Goal: Task Accomplishment & Management: Complete application form

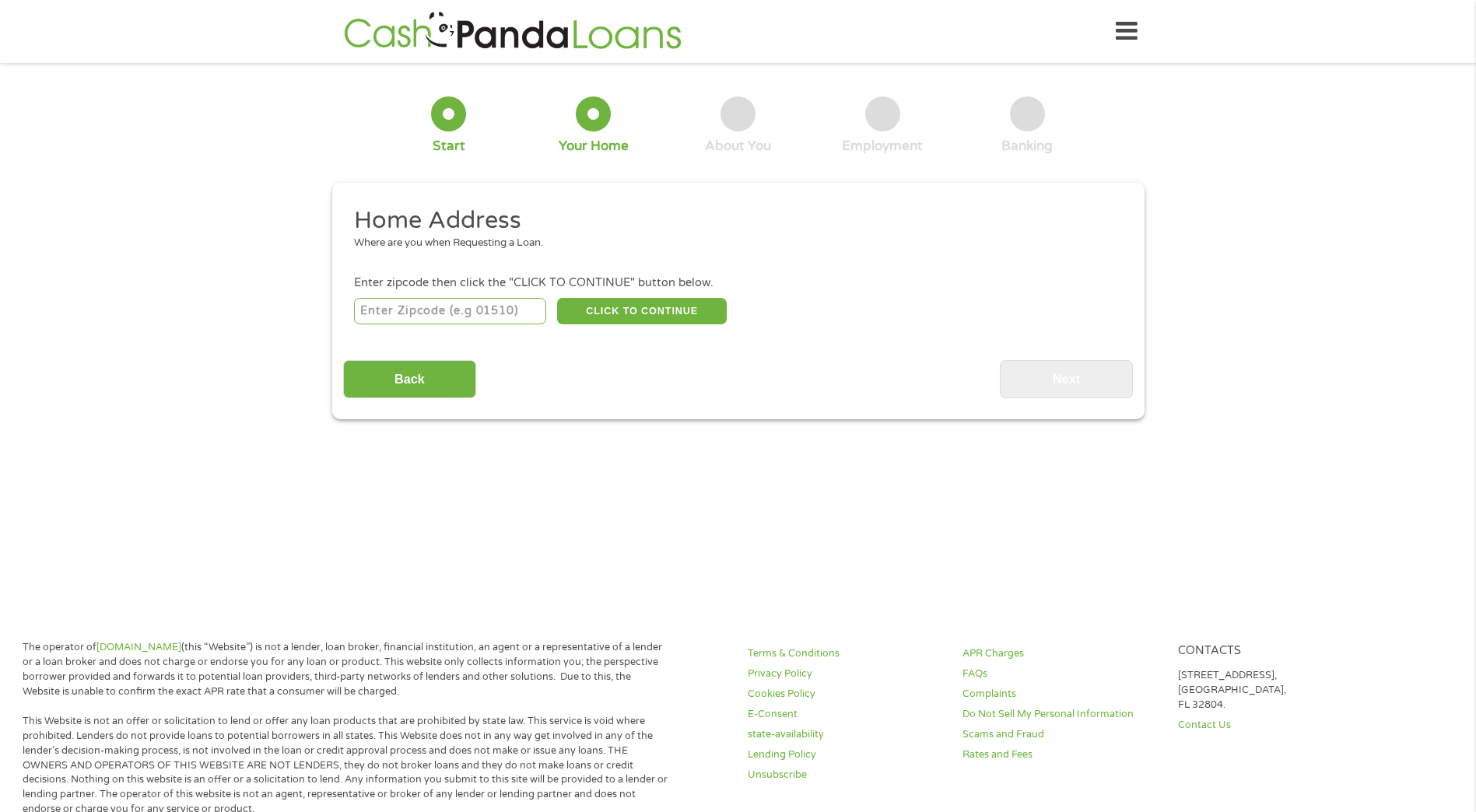
click at [420, 314] on input "number" at bounding box center [450, 311] width 192 height 26
type input "29512"
click at [656, 313] on button "CLICK TO CONTINUE" at bounding box center [641, 311] width 170 height 26
type input "29512"
type input "[GEOGRAPHIC_DATA]"
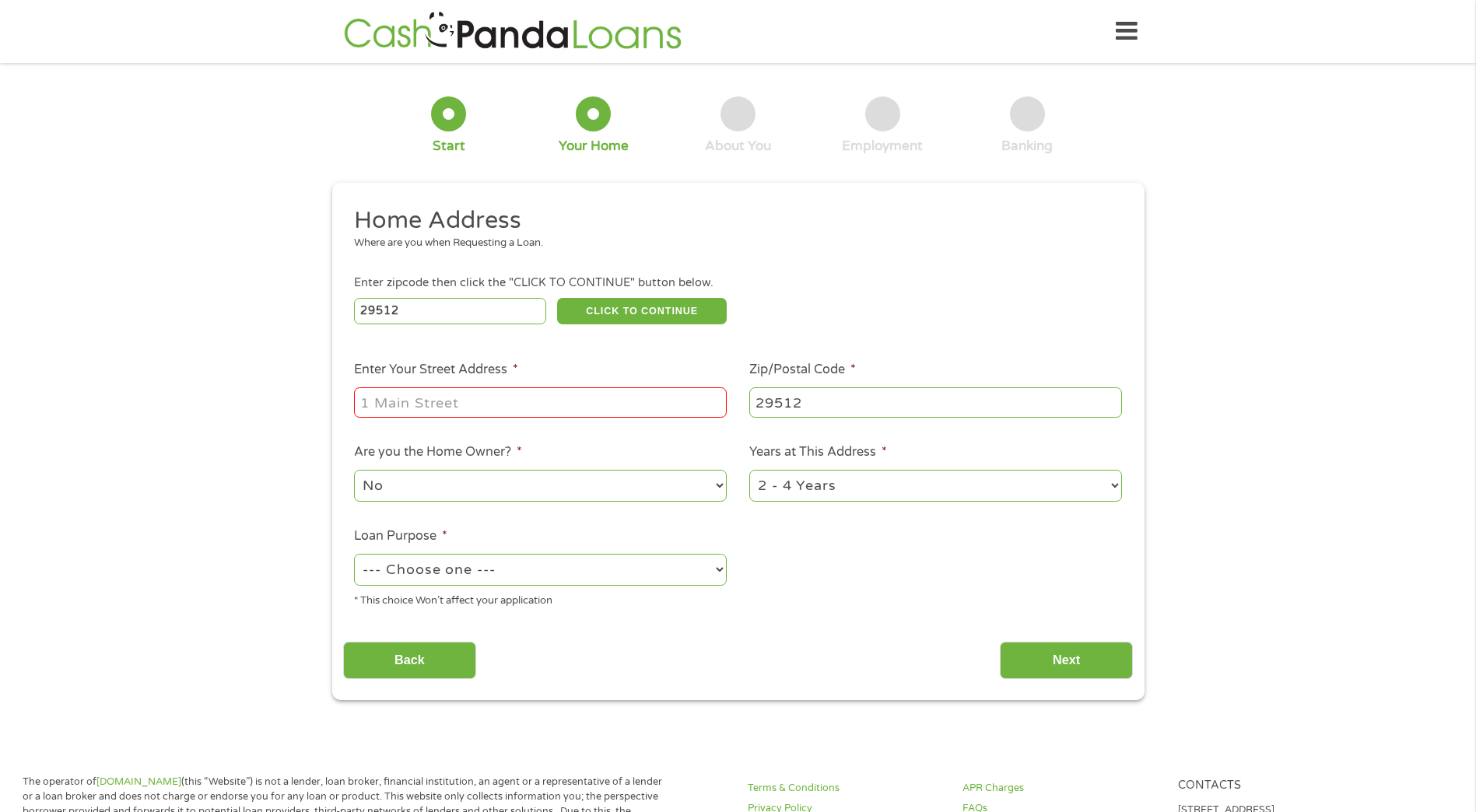
click at [418, 405] on input "Enter Your Street Address *" at bounding box center [540, 402] width 372 height 30
type input "[STREET_ADDRESS]"
drag, startPoint x: 808, startPoint y: 485, endPoint x: 805, endPoint y: 498, distance: 13.3
click at [808, 486] on select "1 Year or less 1 - 2 Years 2 - 4 Years Over 4 Years" at bounding box center [936, 485] width 372 height 32
select select "60months"
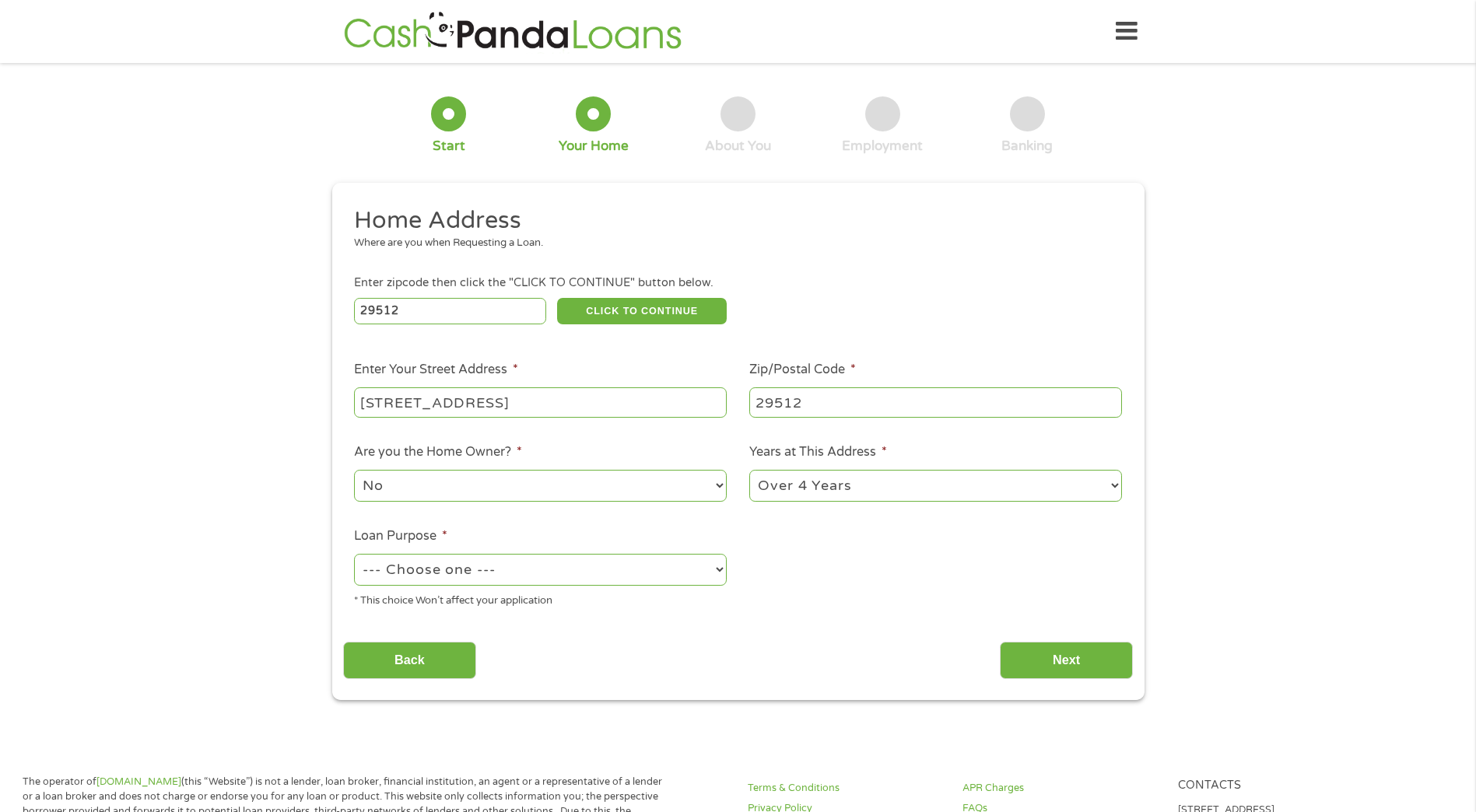
click at [750, 470] on select "1 Year or less 1 - 2 Years 2 - 4 Years Over 4 Years" at bounding box center [936, 485] width 372 height 32
click at [620, 580] on select "--- Choose one --- Pay Bills Debt Consolidation Home Improvement Major Purchase…" at bounding box center [540, 570] width 372 height 32
select select "homeimprovement"
click at [354, 554] on select "--- Choose one --- Pay Bills Debt Consolidation Home Improvement Major Purchase…" at bounding box center [540, 570] width 372 height 32
click at [1057, 668] on input "Next" at bounding box center [1066, 661] width 133 height 38
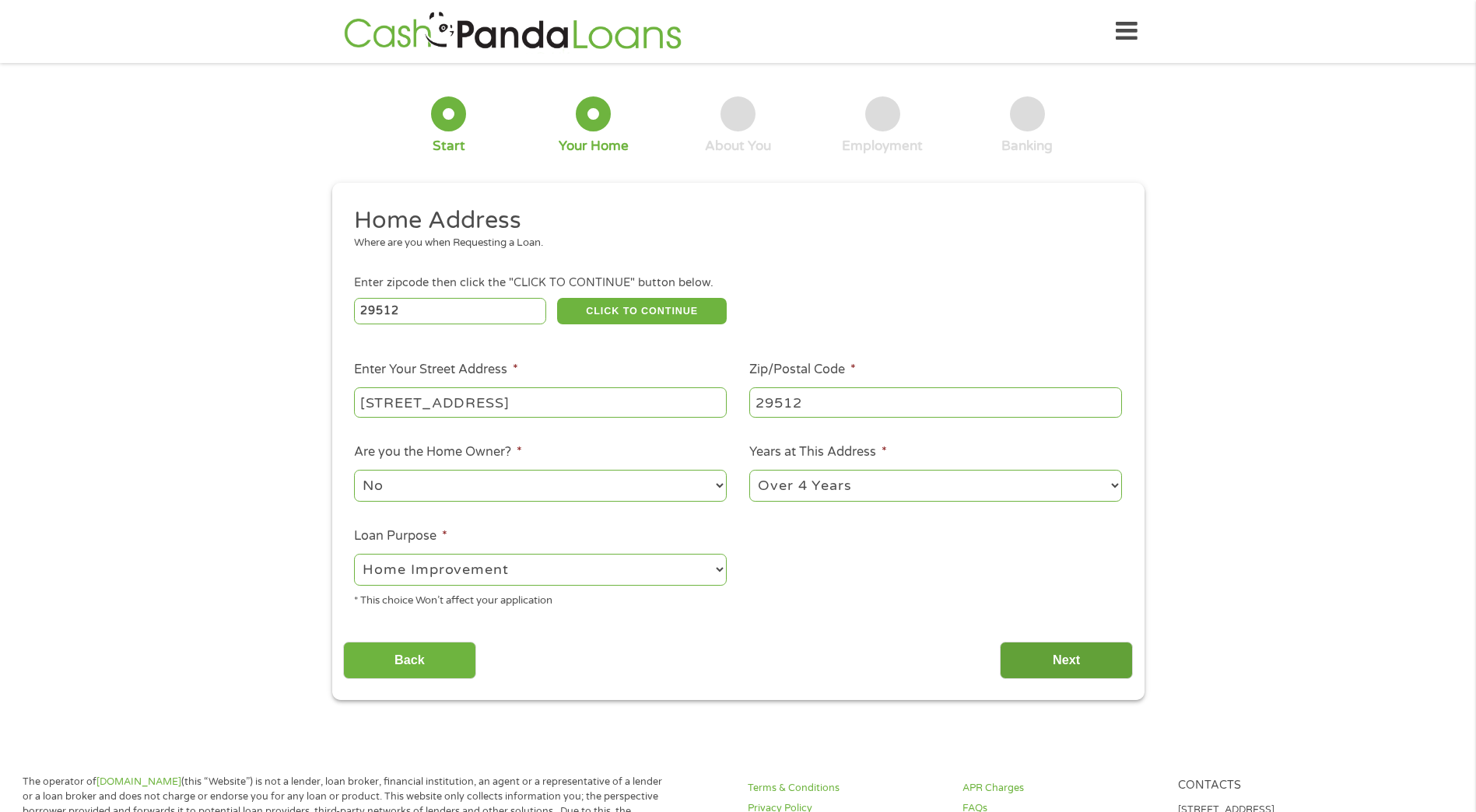
scroll to position [7, 7]
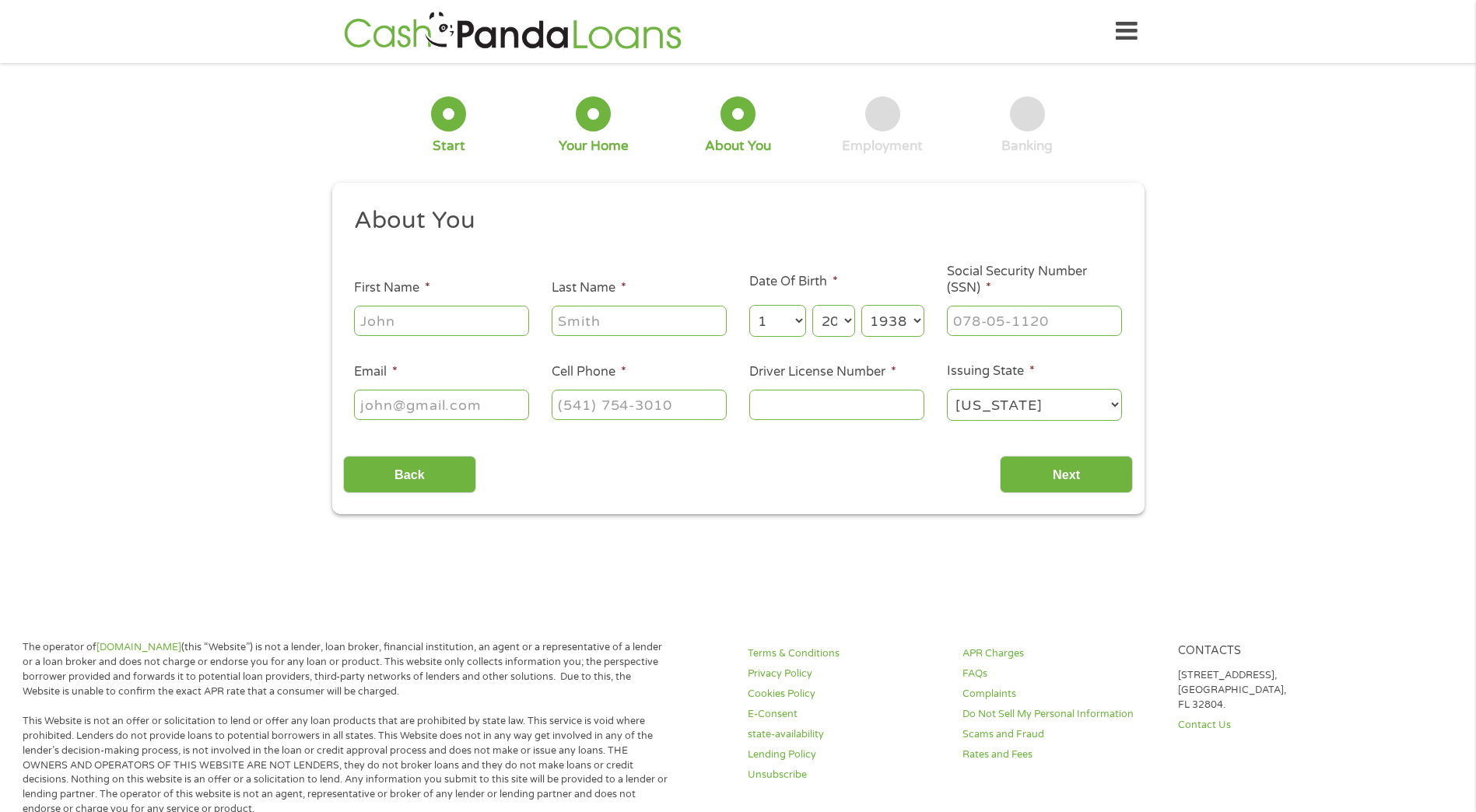
click at [463, 323] on input "First Name *" at bounding box center [442, 321] width 175 height 30
type input "[PERSON_NAME]"
type input "[EMAIL_ADDRESS][DOMAIN_NAME]"
type input "[PHONE_NUMBER]"
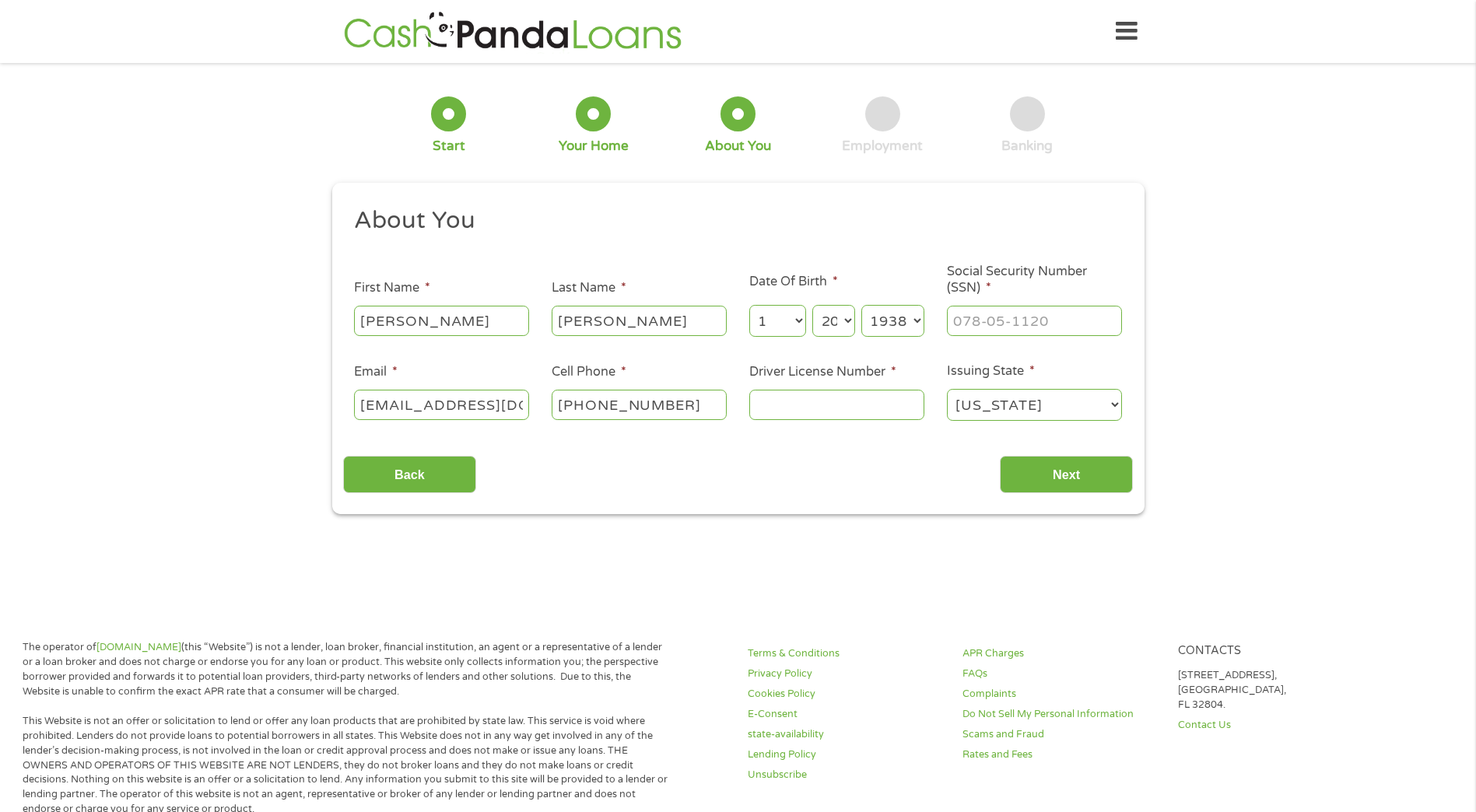
click at [793, 330] on select "Month 1 2 3 4 5 6 7 8 9 10 11 12" at bounding box center [778, 321] width 57 height 32
click at [750, 305] on select "Month 1 2 3 4 5 6 7 8 9 10 11 12" at bounding box center [778, 321] width 57 height 32
click at [824, 322] on select "Day 1 2 3 4 5 6 7 8 9 10 11 12 13 14 15 16 17 18 19 20 21 22 23 24 25 26 27 28 …" at bounding box center [833, 321] width 42 height 32
click at [792, 314] on select "Month 1 2 3 4 5 6 7 8 9 10 11 12" at bounding box center [778, 321] width 57 height 32
select select "5"
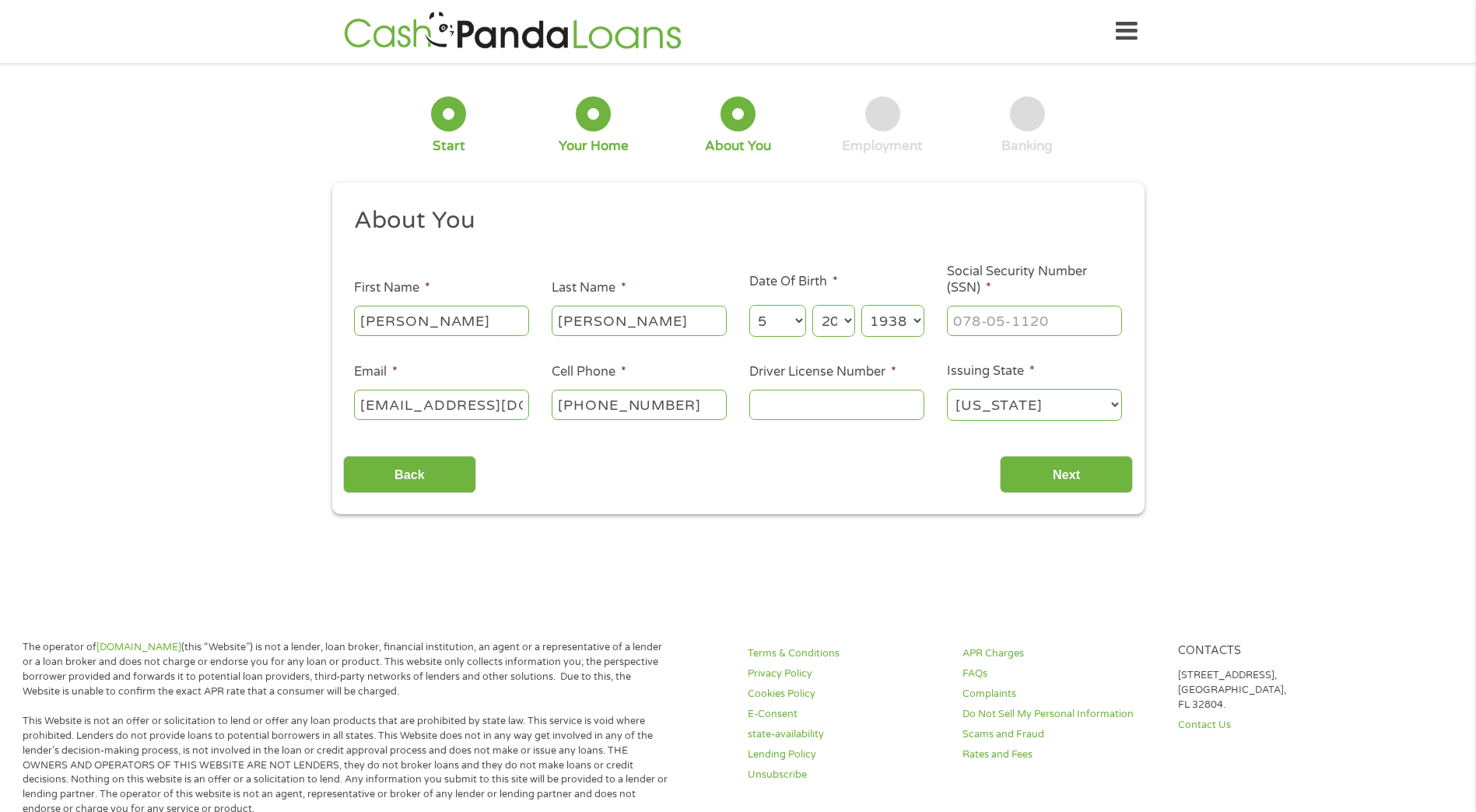
click at [750, 305] on select "Month 1 2 3 4 5 6 7 8 9 10 11 12" at bounding box center [778, 321] width 57 height 32
click at [831, 322] on select "Day 1 2 3 4 5 6 7 8 9 10 11 12 13 14 15 16 17 18 19 20 21 22 23 24 25 26 27 28 …" at bounding box center [833, 321] width 42 height 32
select select "24"
click at [812, 305] on select "Day 1 2 3 4 5 6 7 8 9 10 11 12 13 14 15 16 17 18 19 20 21 22 23 24 25 26 27 28 …" at bounding box center [833, 321] width 42 height 32
click at [918, 329] on select "Year [DATE] 2006 2005 2004 2003 2002 2001 2000 1999 1998 1997 1996 1995 1994 19…" at bounding box center [893, 321] width 63 height 32
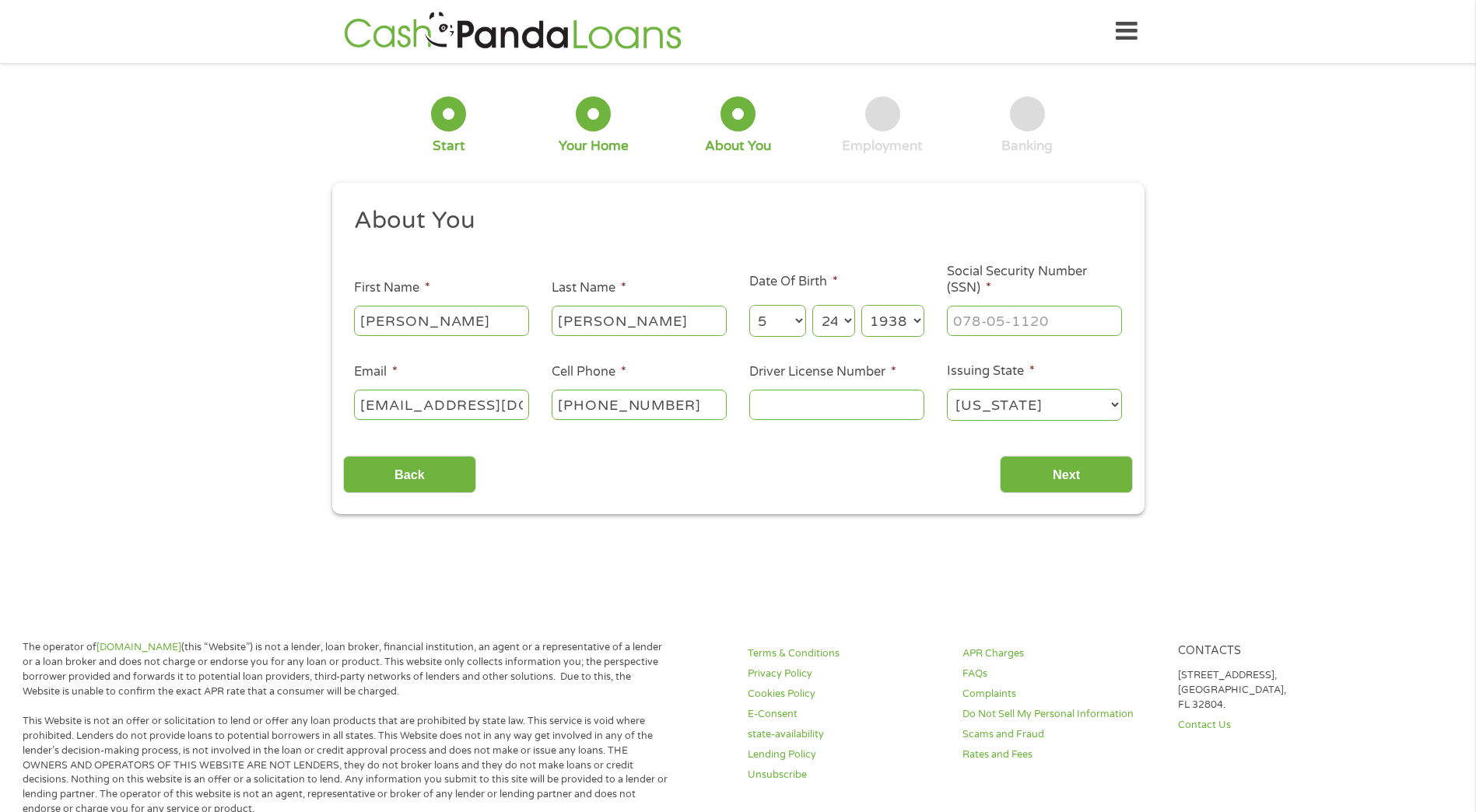
select select "1983"
click at [861, 305] on select "Year [DATE] 2006 2005 2004 2003 2002 2001 2000 1999 1998 1997 1996 1995 1994 19…" at bounding box center [893, 321] width 63 height 32
click at [1017, 326] on input "___-__-____" at bounding box center [1034, 321] width 175 height 30
type input "250-55-2314"
click at [828, 398] on input "Driver License Number *" at bounding box center [837, 404] width 175 height 30
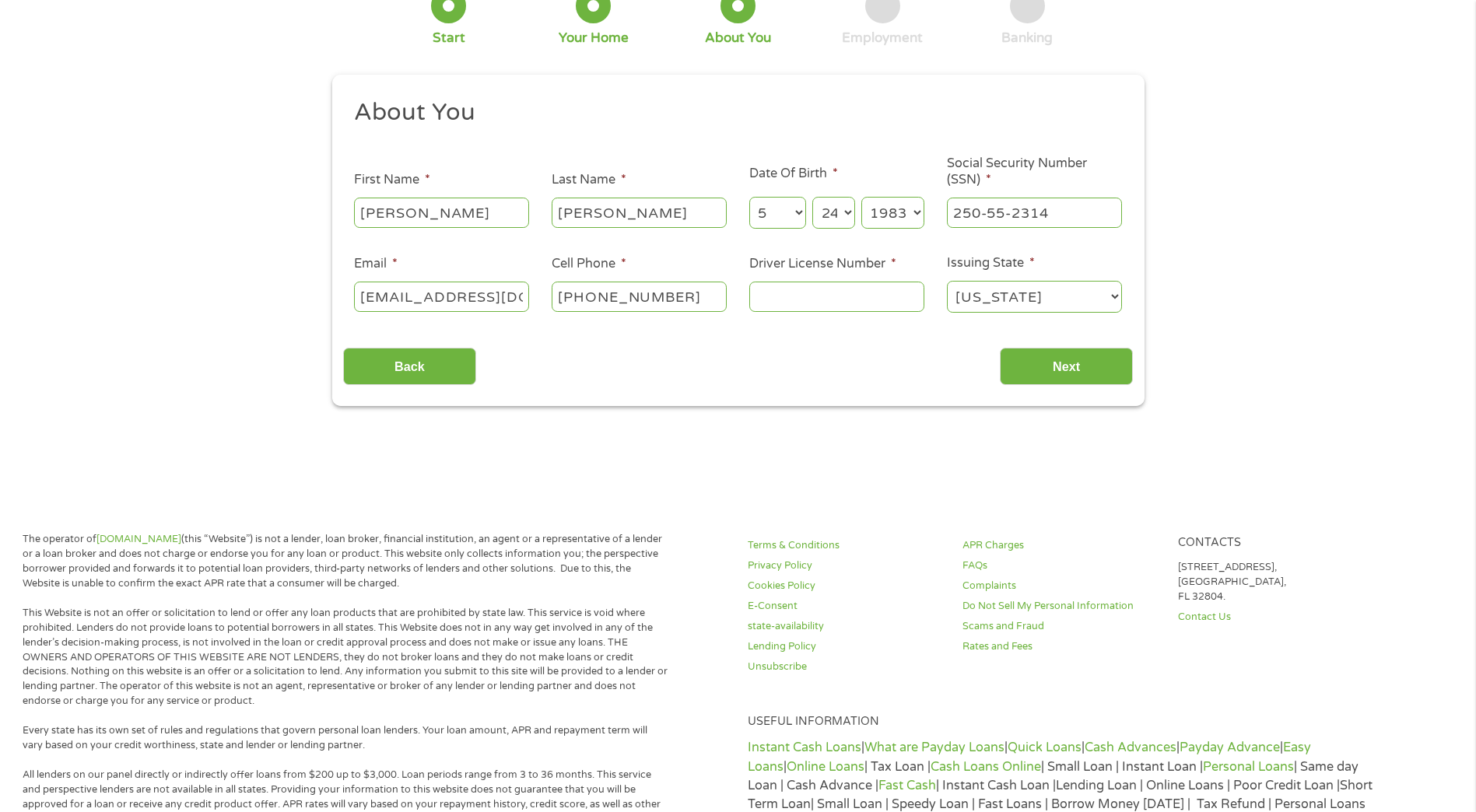
scroll to position [311, 0]
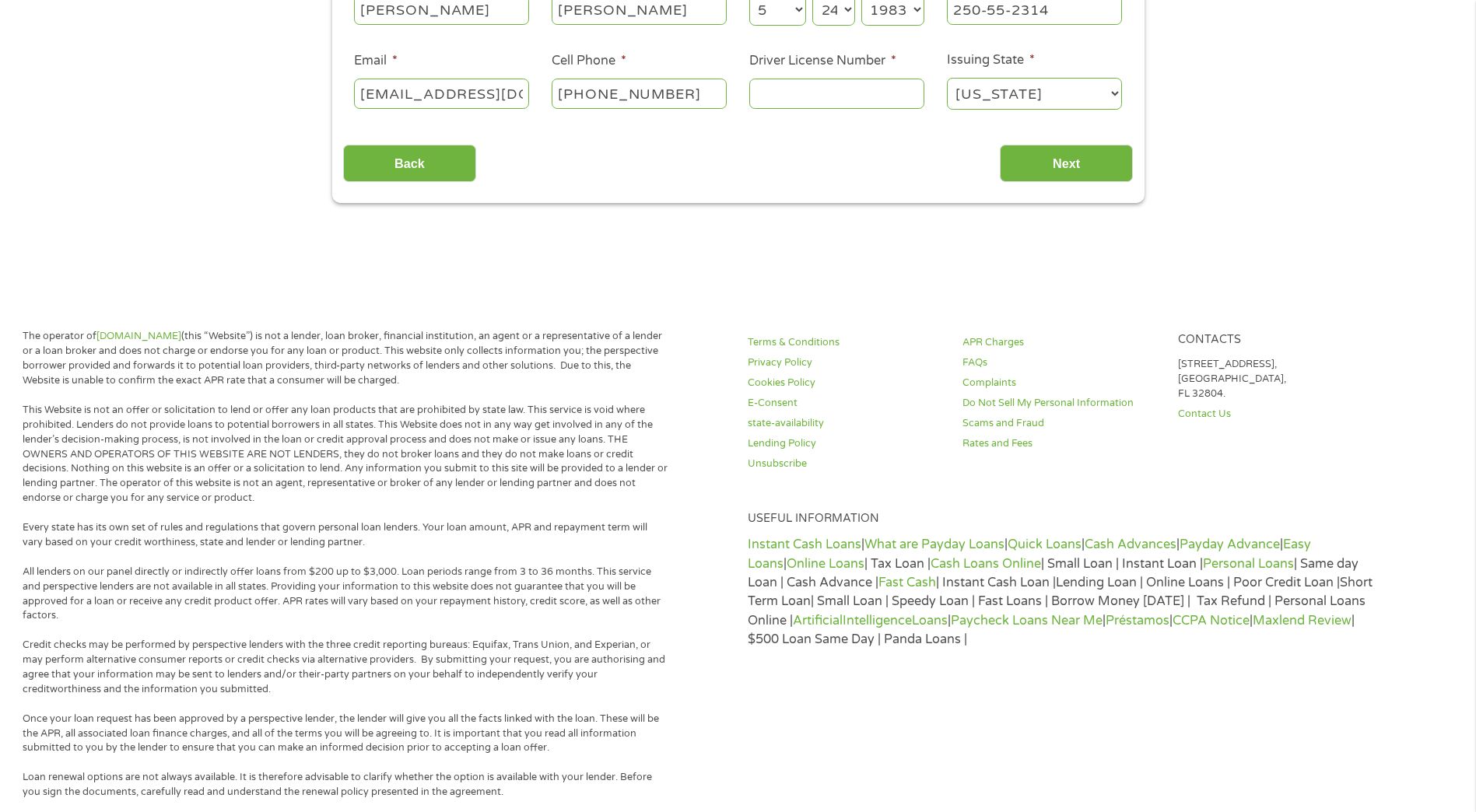
click at [810, 92] on input "Driver License Number *" at bounding box center [837, 93] width 175 height 30
type input "011317091"
click at [1059, 170] on input "Next" at bounding box center [1066, 164] width 133 height 38
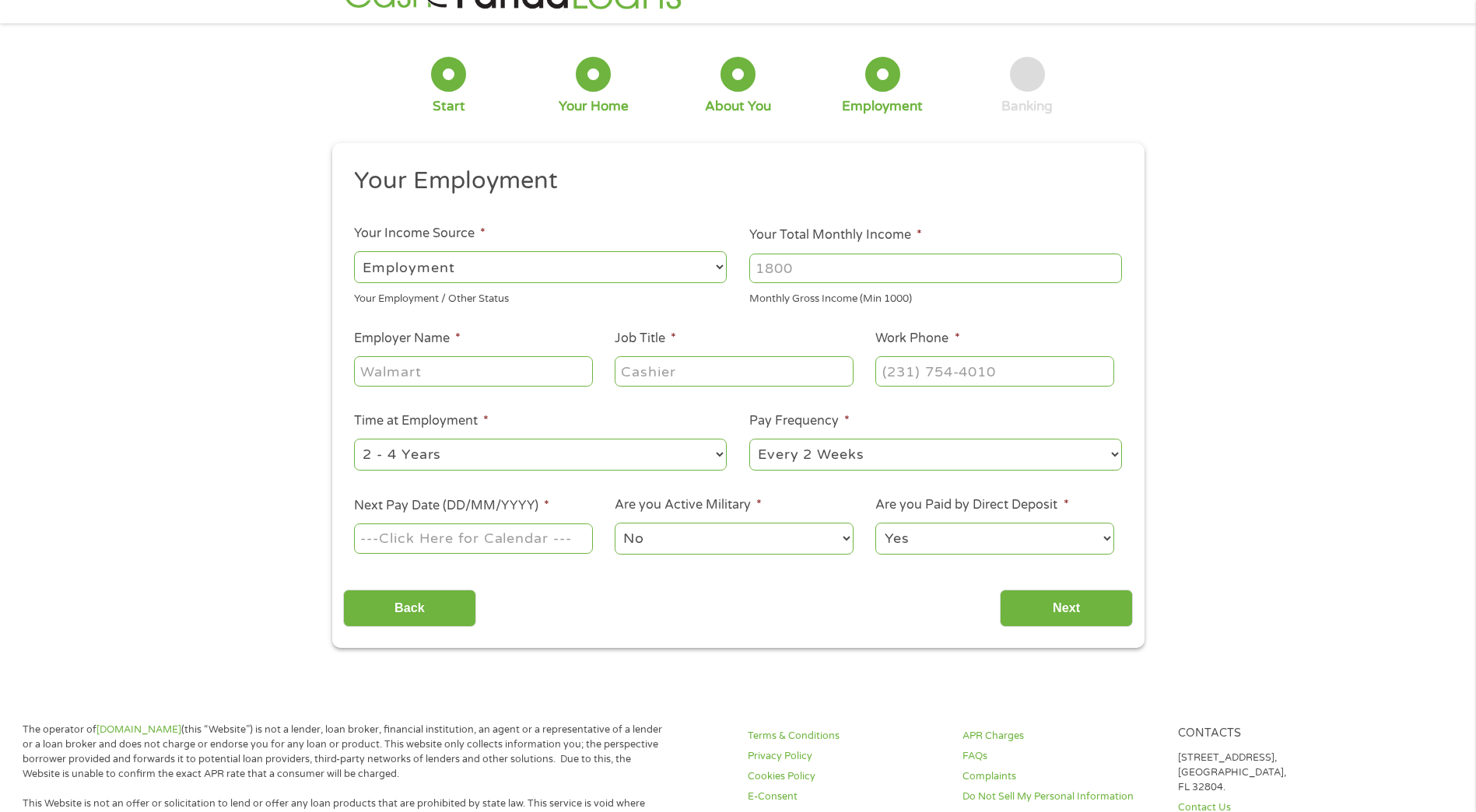
scroll to position [0, 0]
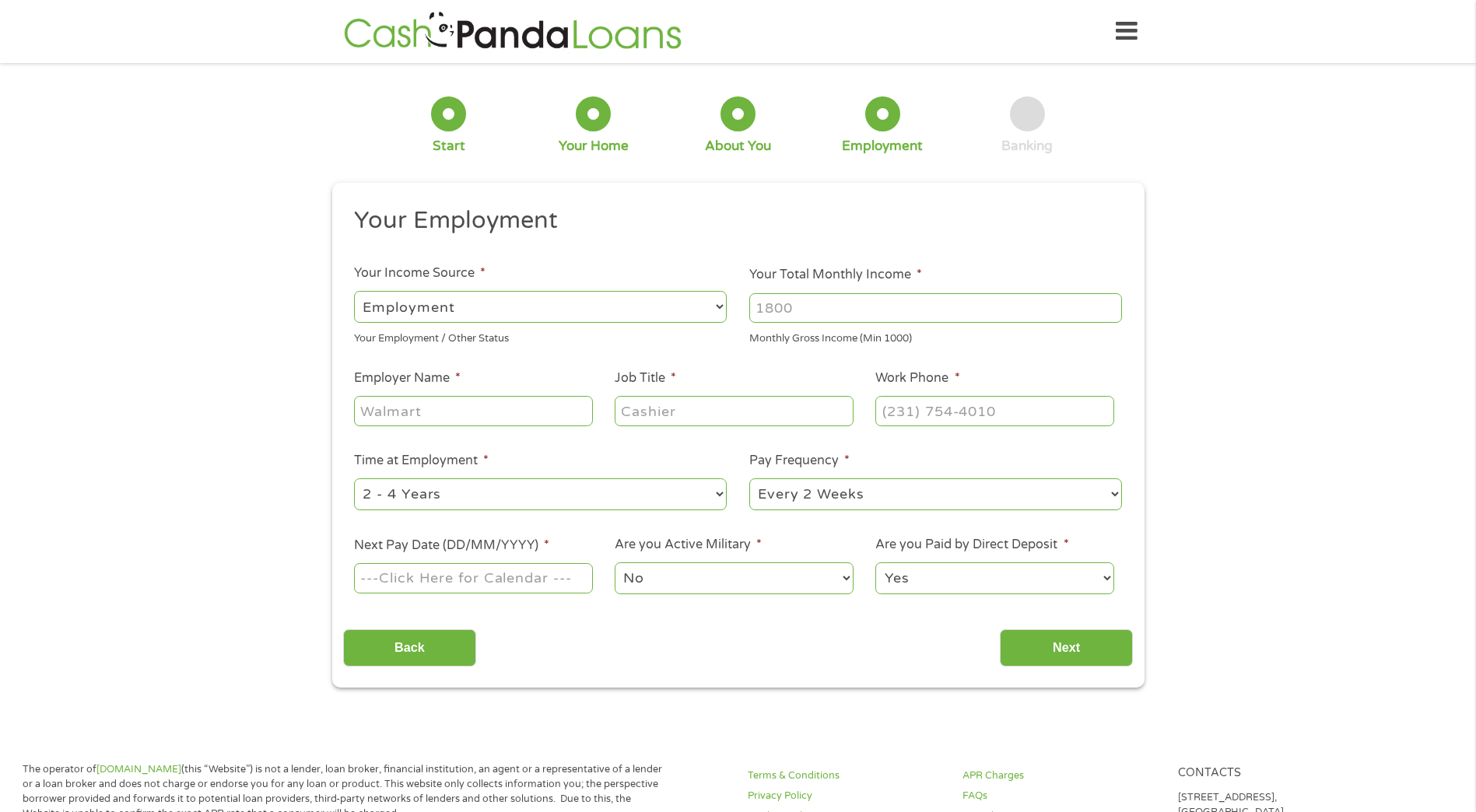
click at [601, 305] on select "--- Choose one --- Employment [DEMOGRAPHIC_DATA] Benefits" at bounding box center [540, 307] width 372 height 32
click at [354, 291] on select "--- Choose one --- Employment [DEMOGRAPHIC_DATA] Benefits" at bounding box center [540, 307] width 372 height 32
click at [565, 319] on select "--- Choose one --- Employment [DEMOGRAPHIC_DATA] Benefits" at bounding box center [540, 307] width 372 height 32
select select "fullTime"
click at [354, 291] on select "--- Choose one --- Employment [DEMOGRAPHIC_DATA] Benefits" at bounding box center [540, 307] width 372 height 32
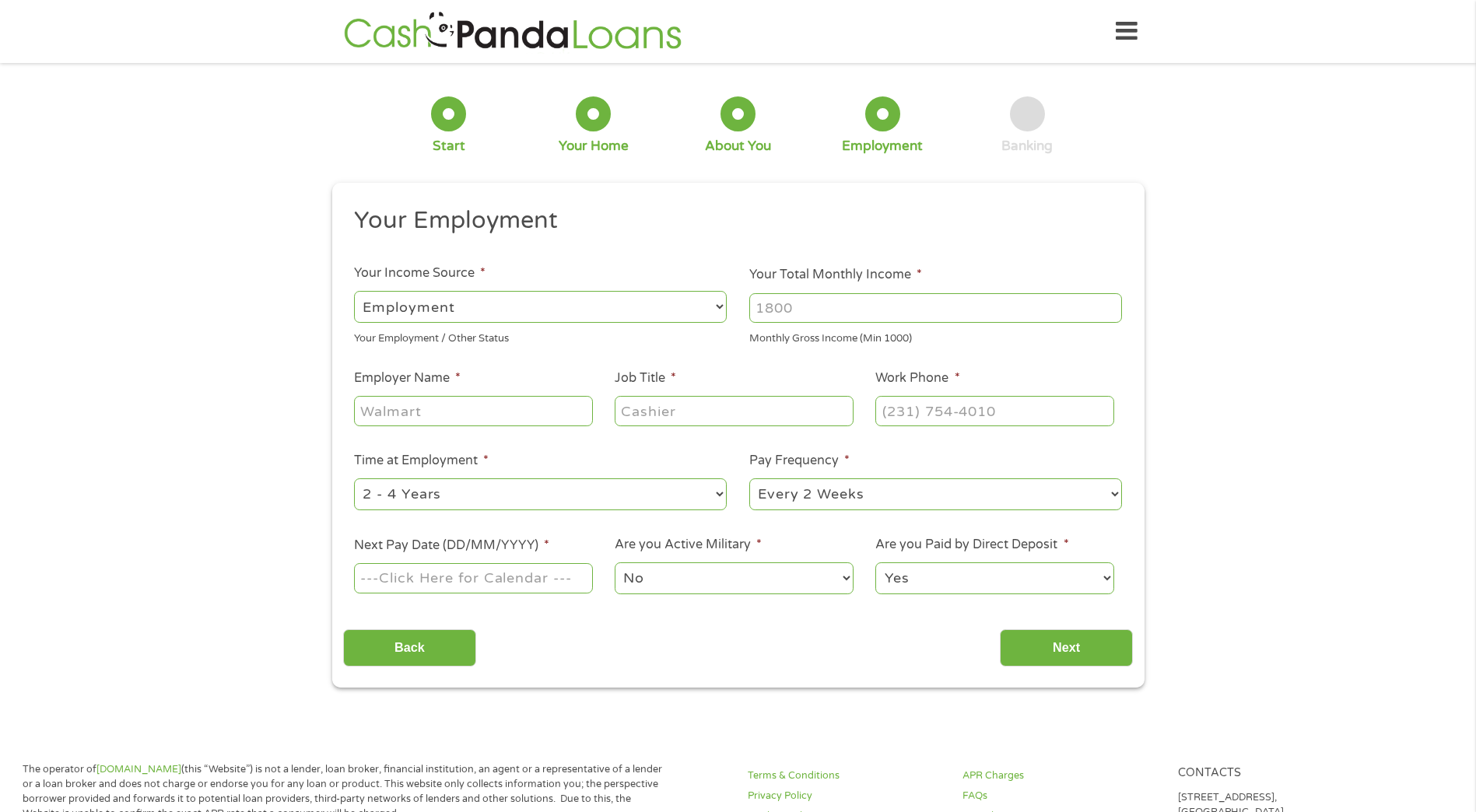
click at [828, 308] on input "Your Total Monthly Income *" at bounding box center [936, 308] width 372 height 30
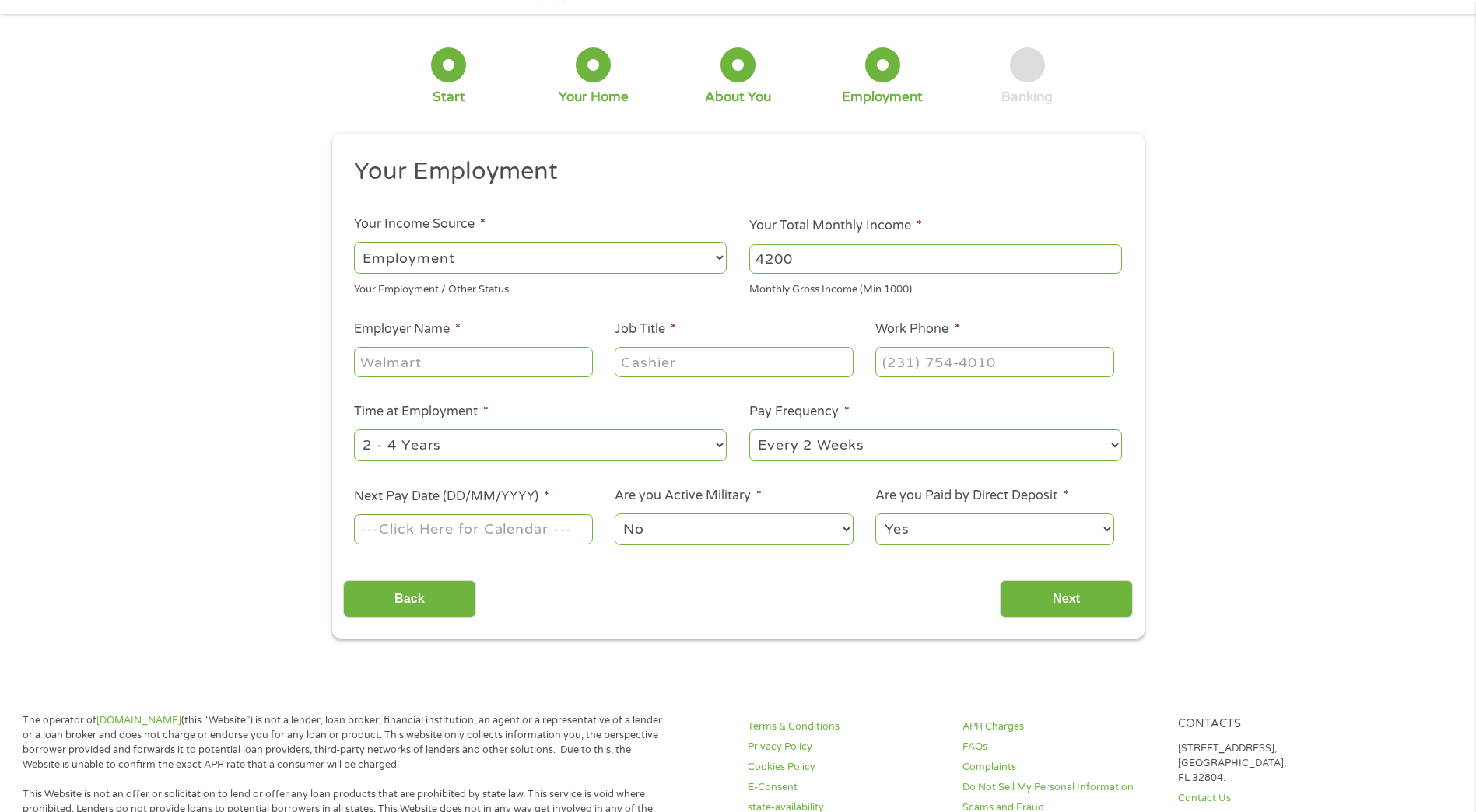
scroll to position [700, 0]
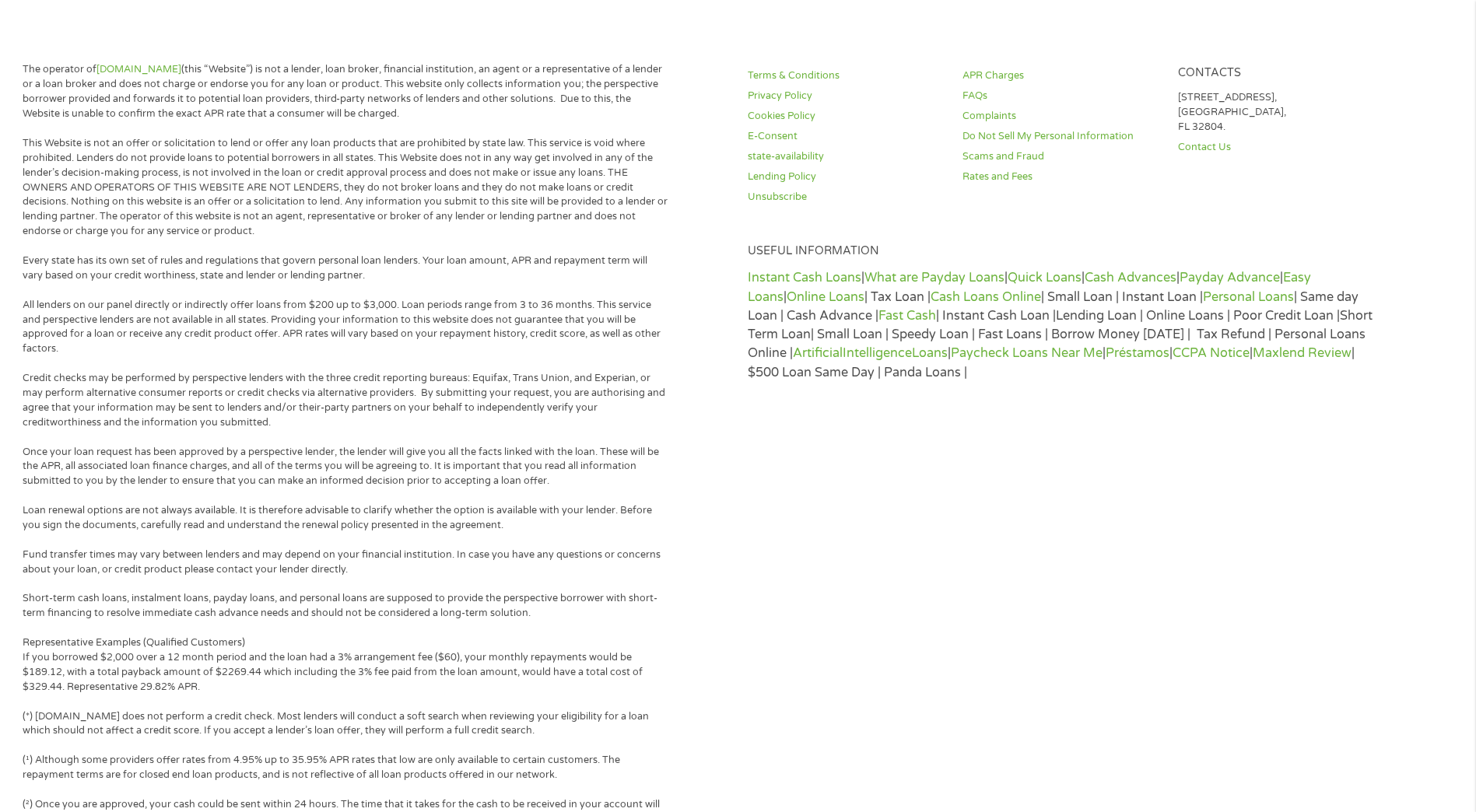
type input "4200"
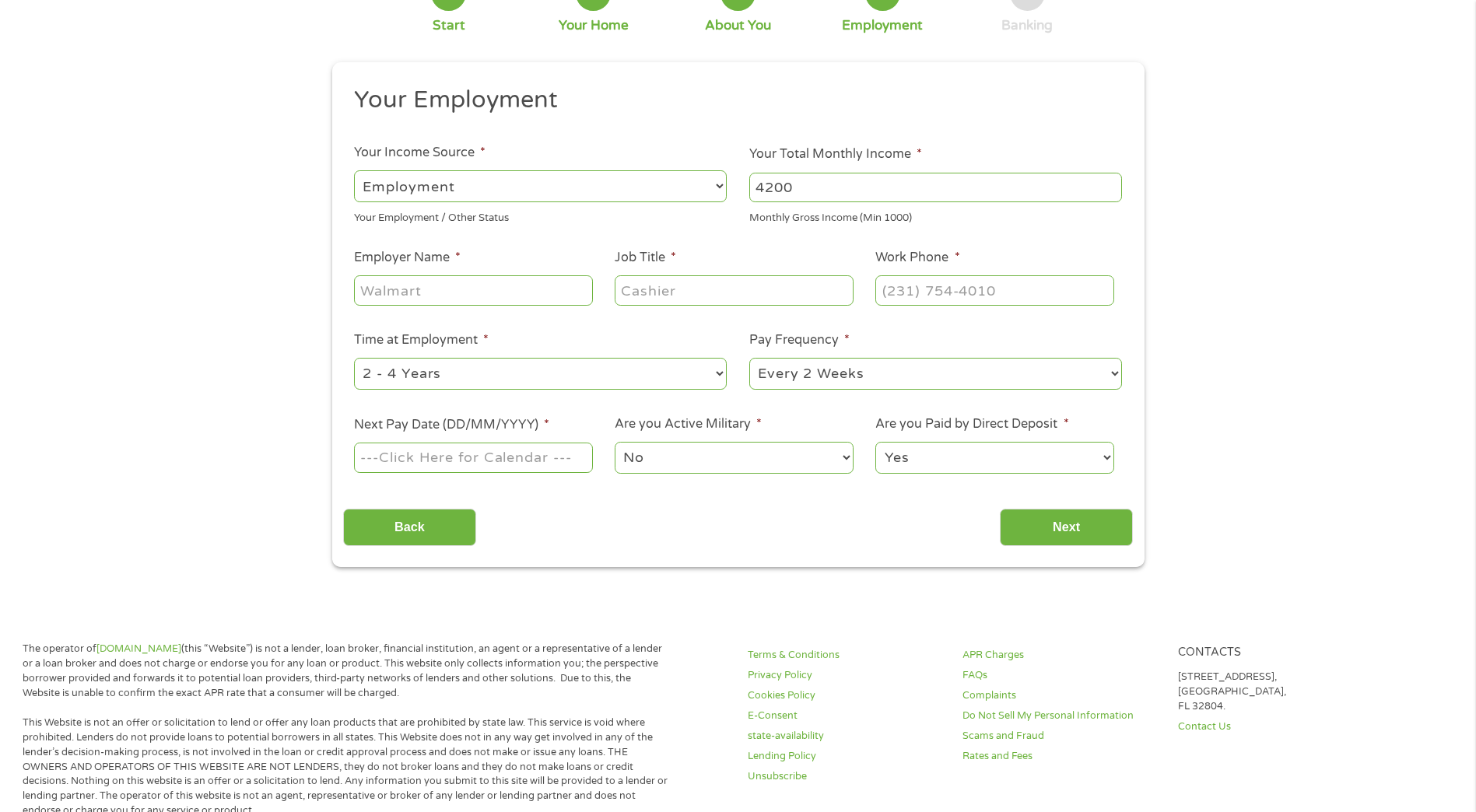
scroll to position [78, 0]
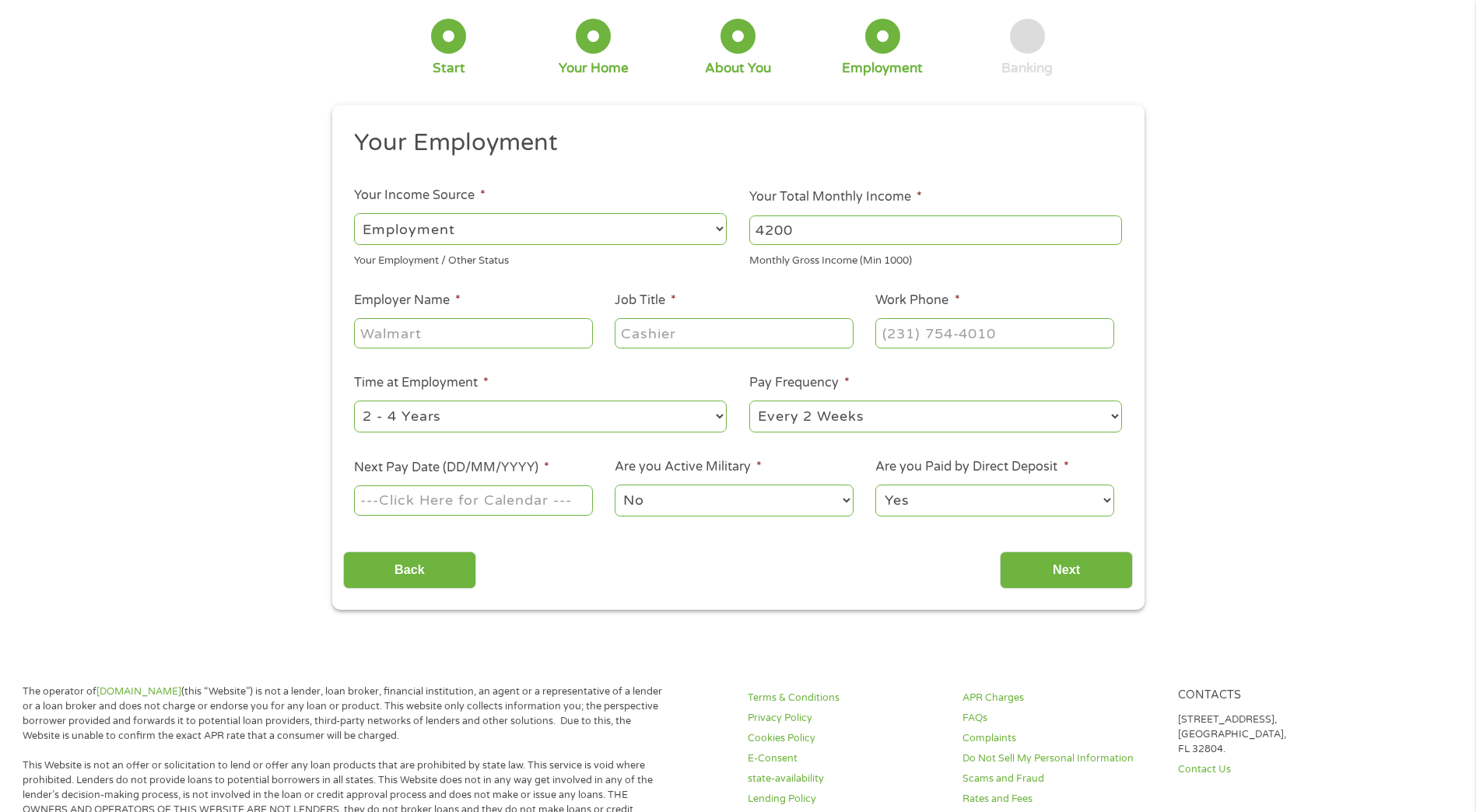
click at [459, 339] on input "Employer Name *" at bounding box center [473, 333] width 238 height 30
type input "[PERSON_NAME]"
click at [654, 340] on input "Job Title *" at bounding box center [734, 333] width 238 height 30
type input "Quality"
click at [906, 342] on input "(___) ___-____" at bounding box center [994, 333] width 238 height 30
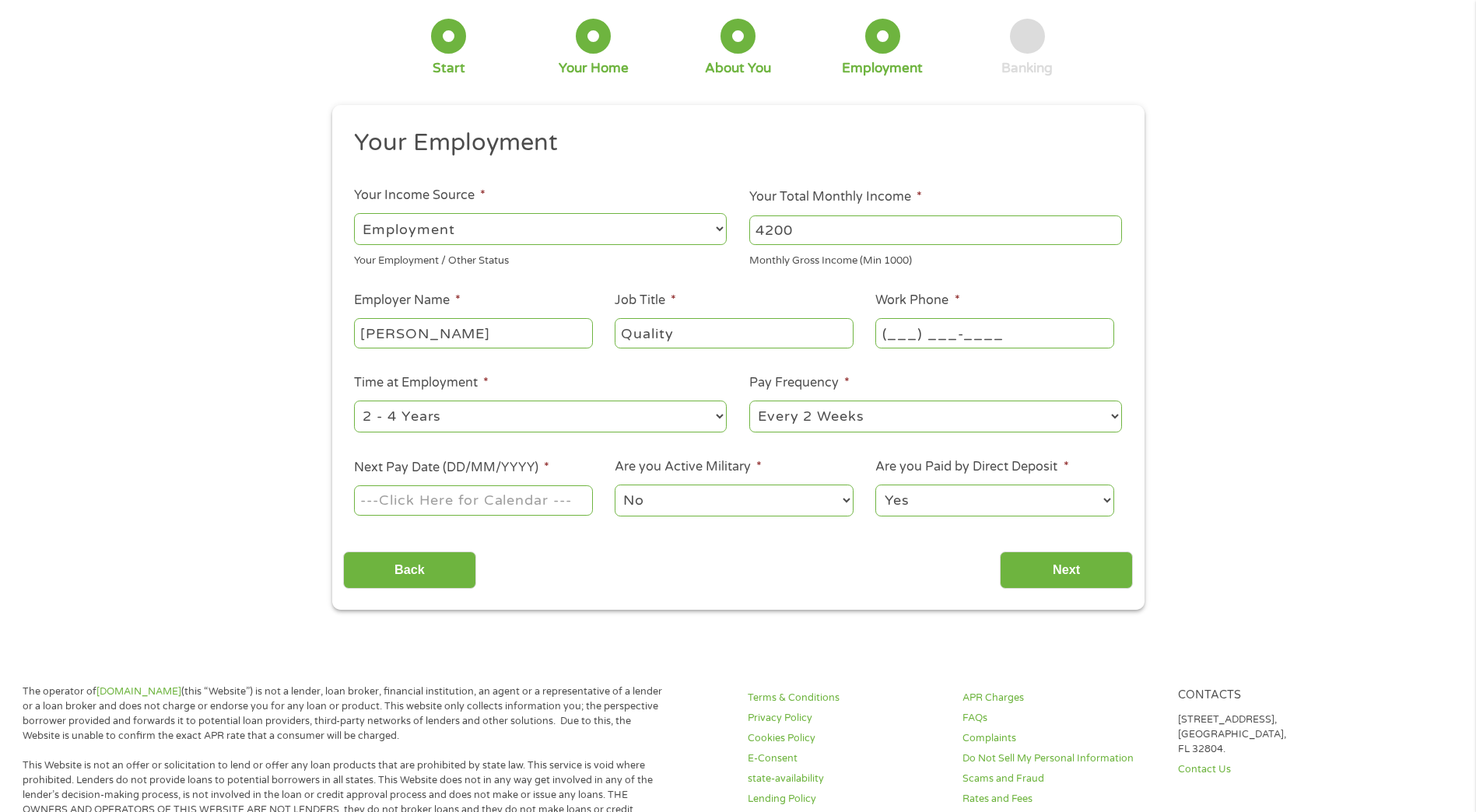
click at [934, 334] on input "(___) ___-____" at bounding box center [994, 333] width 238 height 30
click at [909, 333] on input "(___) ___-____" at bounding box center [994, 333] width 238 height 30
type input "[PHONE_NUMBER]"
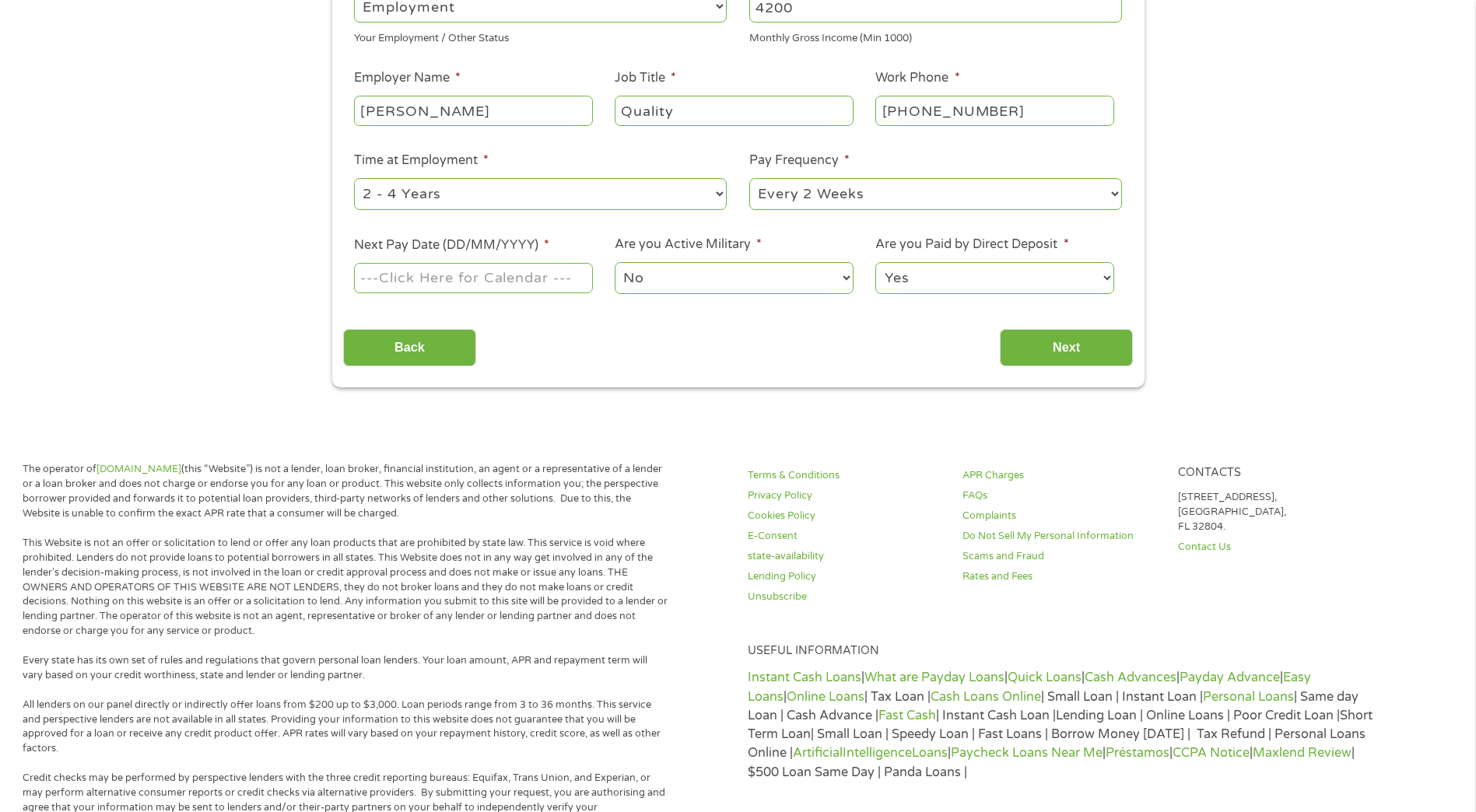
scroll to position [389, 0]
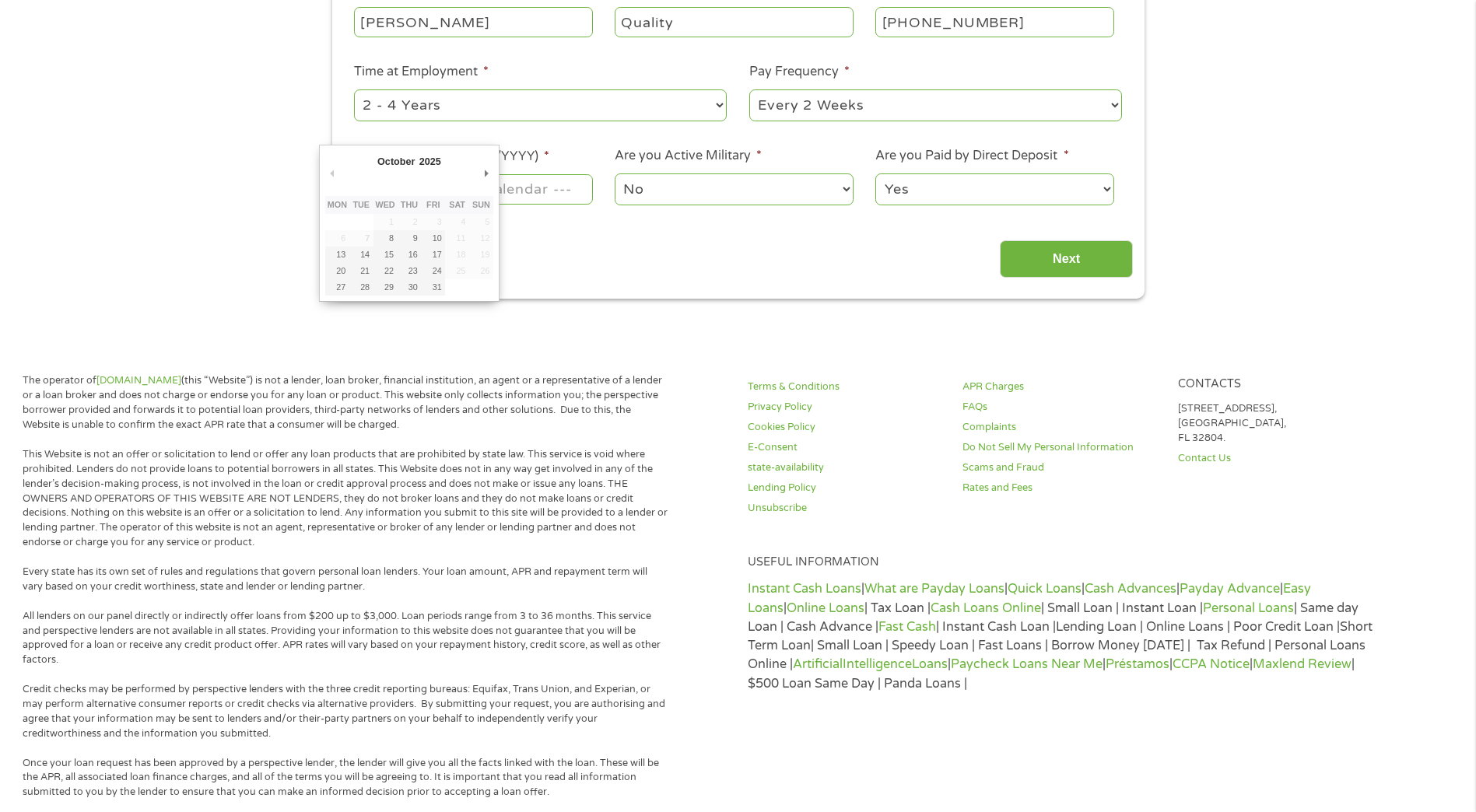
click at [458, 185] on body "Home Get Loan Offer How it works FAQs Blog Cash Loans Quick Loans Online Loans …" at bounding box center [738, 460] width 1476 height 1698
click at [457, 188] on input "Next Pay Date (DD/MM/YYYY) *" at bounding box center [473, 189] width 238 height 30
type input "[DATE]"
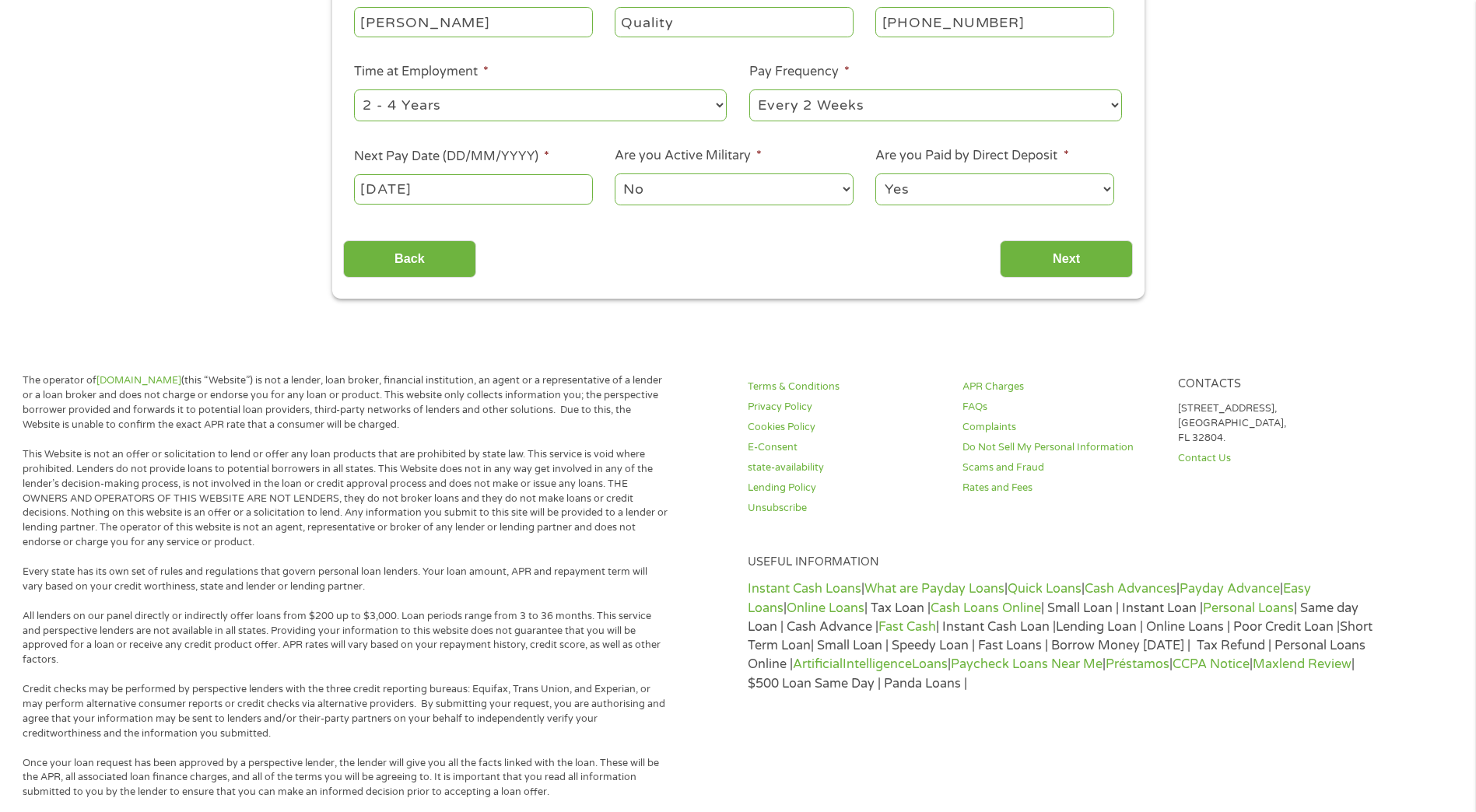
click at [990, 198] on select "Yes No" at bounding box center [994, 189] width 238 height 32
click at [1012, 189] on select "Yes No" at bounding box center [994, 189] width 238 height 32
click at [1069, 256] on input "Next" at bounding box center [1066, 260] width 133 height 38
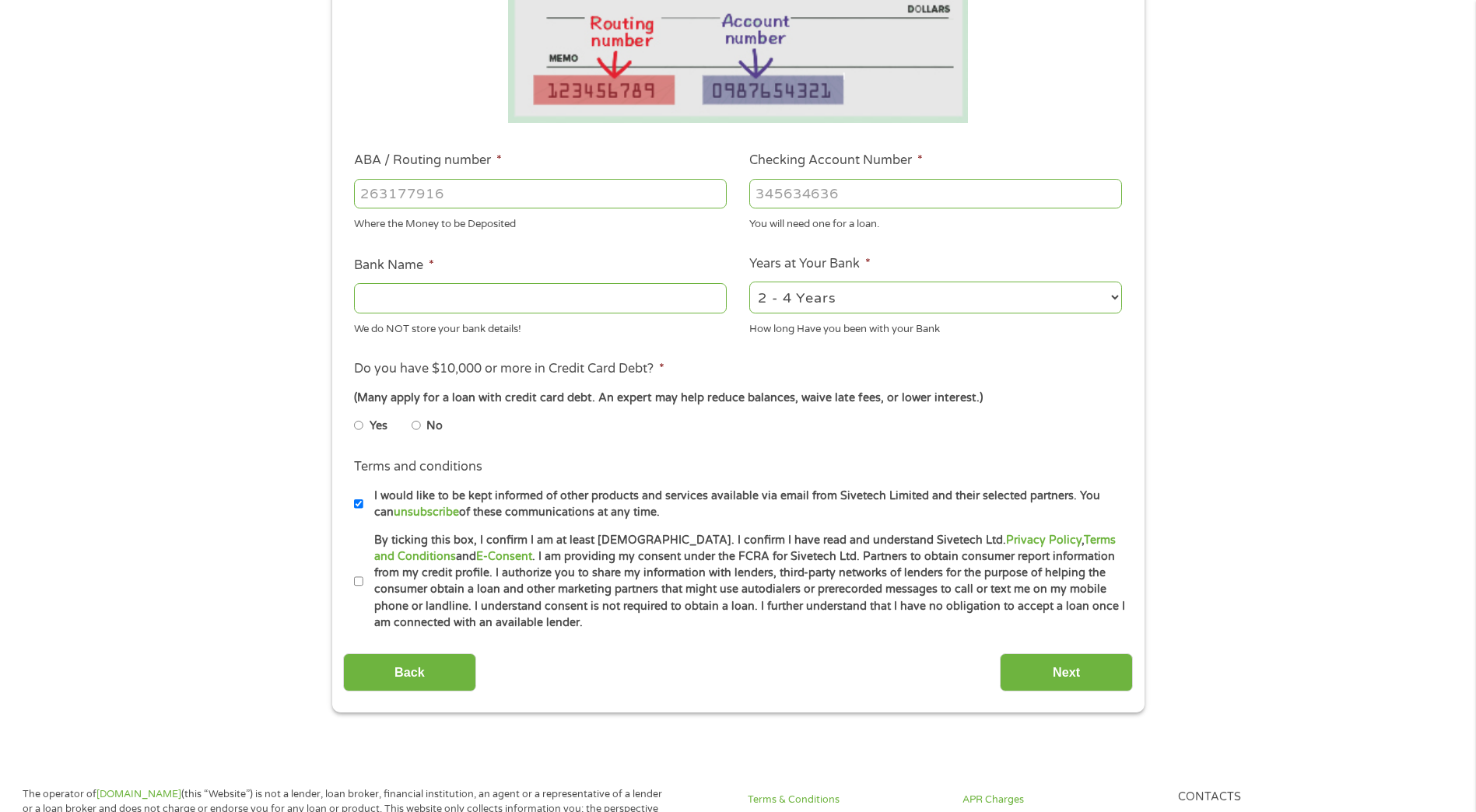
scroll to position [311, 0]
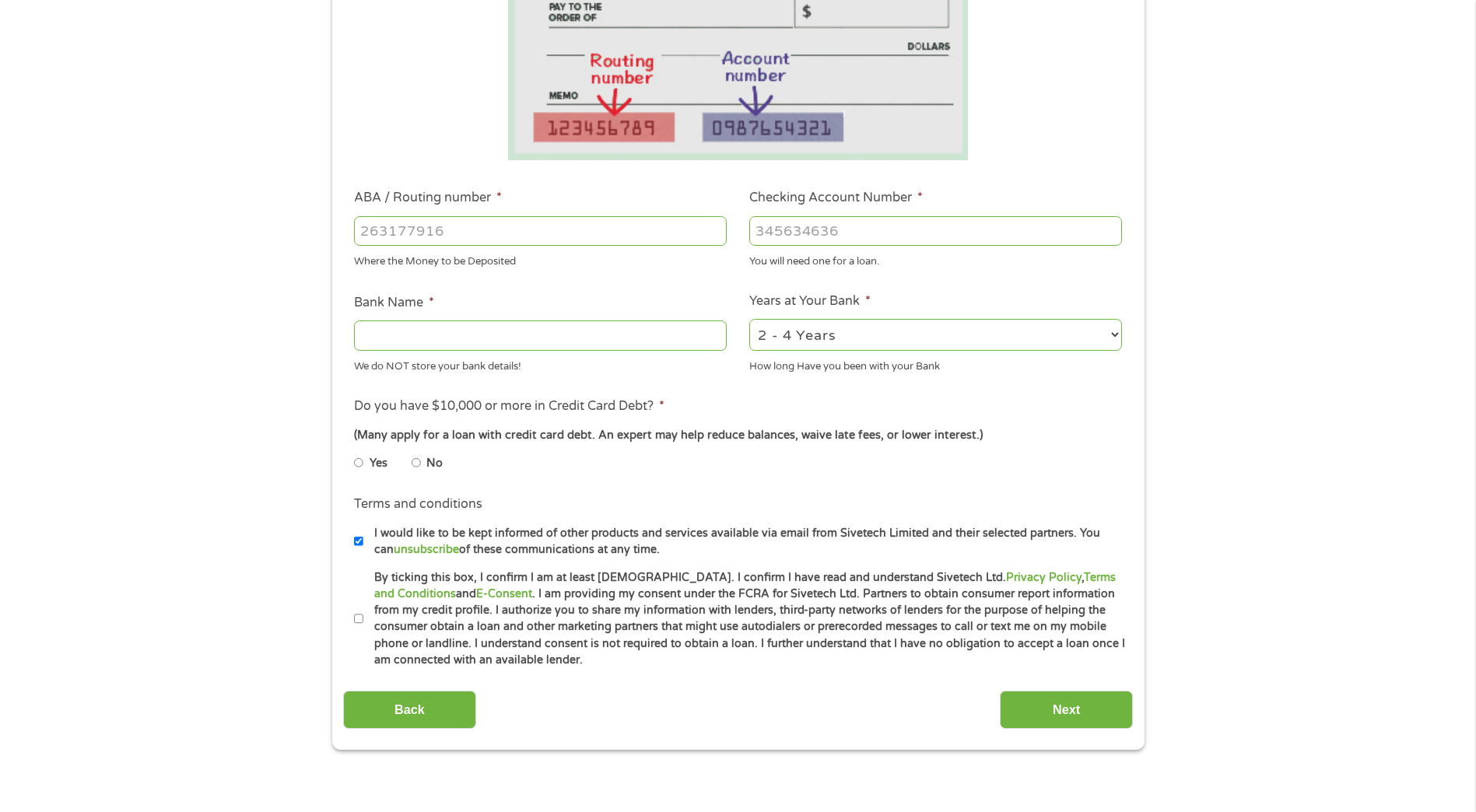
click at [458, 237] on input "ABA / Routing number *" at bounding box center [540, 231] width 372 height 30
click at [496, 242] on input "8020145390" at bounding box center [540, 231] width 372 height 30
type input "8020145390"
click at [817, 233] on input "Checking Account Number *" at bounding box center [936, 231] width 372 height 30
type input "8020145390"
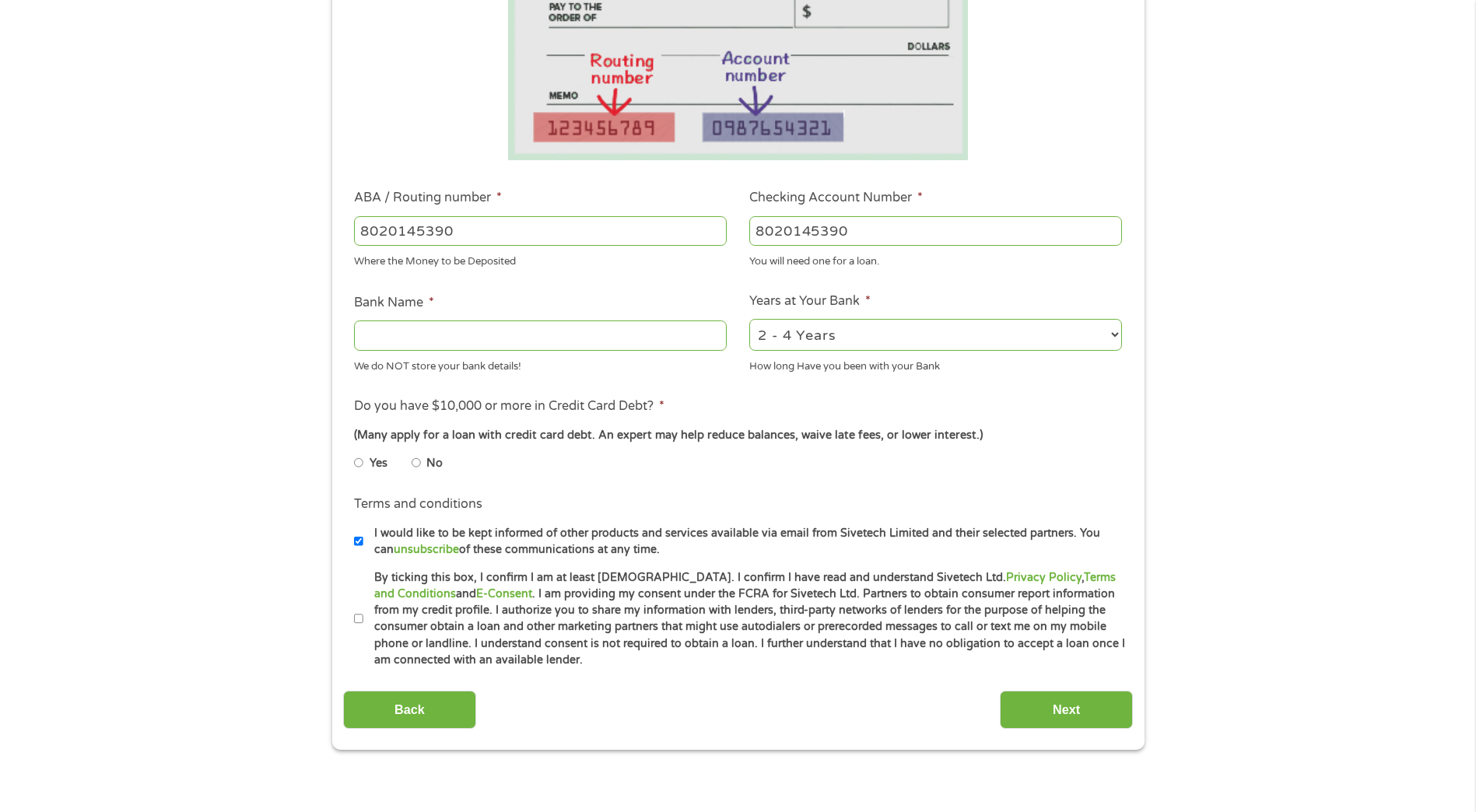
click at [506, 216] on input "8020145390" at bounding box center [540, 231] width 372 height 30
type input "8"
type input "314972853"
type input "WOODFOREST NATIONAL BANK"
type input "314972853"
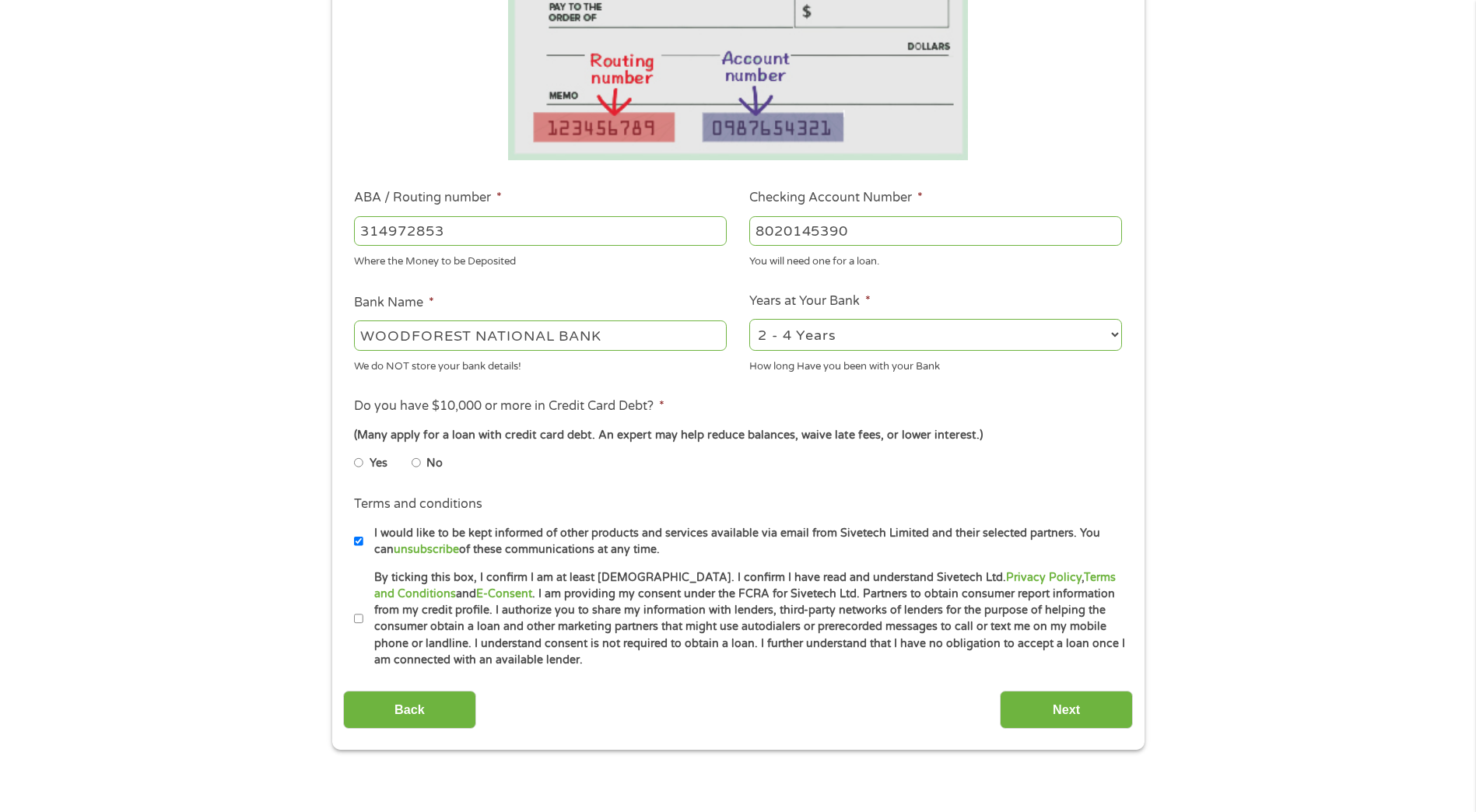
click at [863, 356] on div "How long Have you been with your Bank" at bounding box center [936, 363] width 372 height 21
drag, startPoint x: 863, startPoint y: 356, endPoint x: 875, endPoint y: 337, distance: 22.5
click at [875, 337] on select "2 - 4 Years 6 - 12 Months 1 - 2 Years Over 4 Years" at bounding box center [936, 335] width 372 height 32
select select "60months"
click at [750, 319] on select "2 - 4 Years 6 - 12 Months 1 - 2 Years Over 4 Years" at bounding box center [936, 335] width 372 height 32
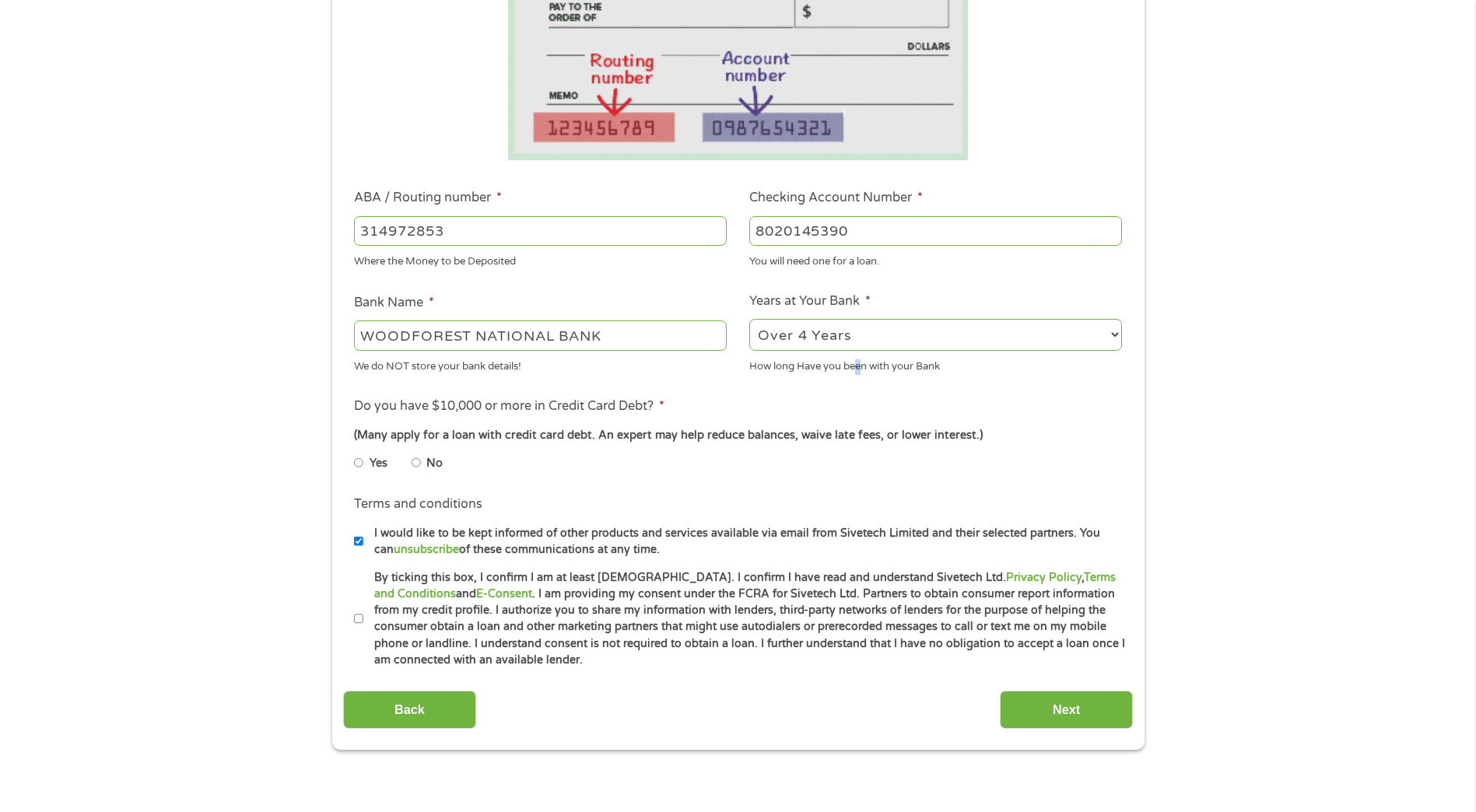
click at [417, 462] on input "No" at bounding box center [415, 462] width 9 height 25
radio input "true"
click at [355, 615] on input "By ticking this box, I confirm I am at least [DEMOGRAPHIC_DATA]. I confirm I ha…" at bounding box center [358, 619] width 9 height 25
checkbox input "true"
click at [1066, 711] on input "Next" at bounding box center [1066, 709] width 133 height 38
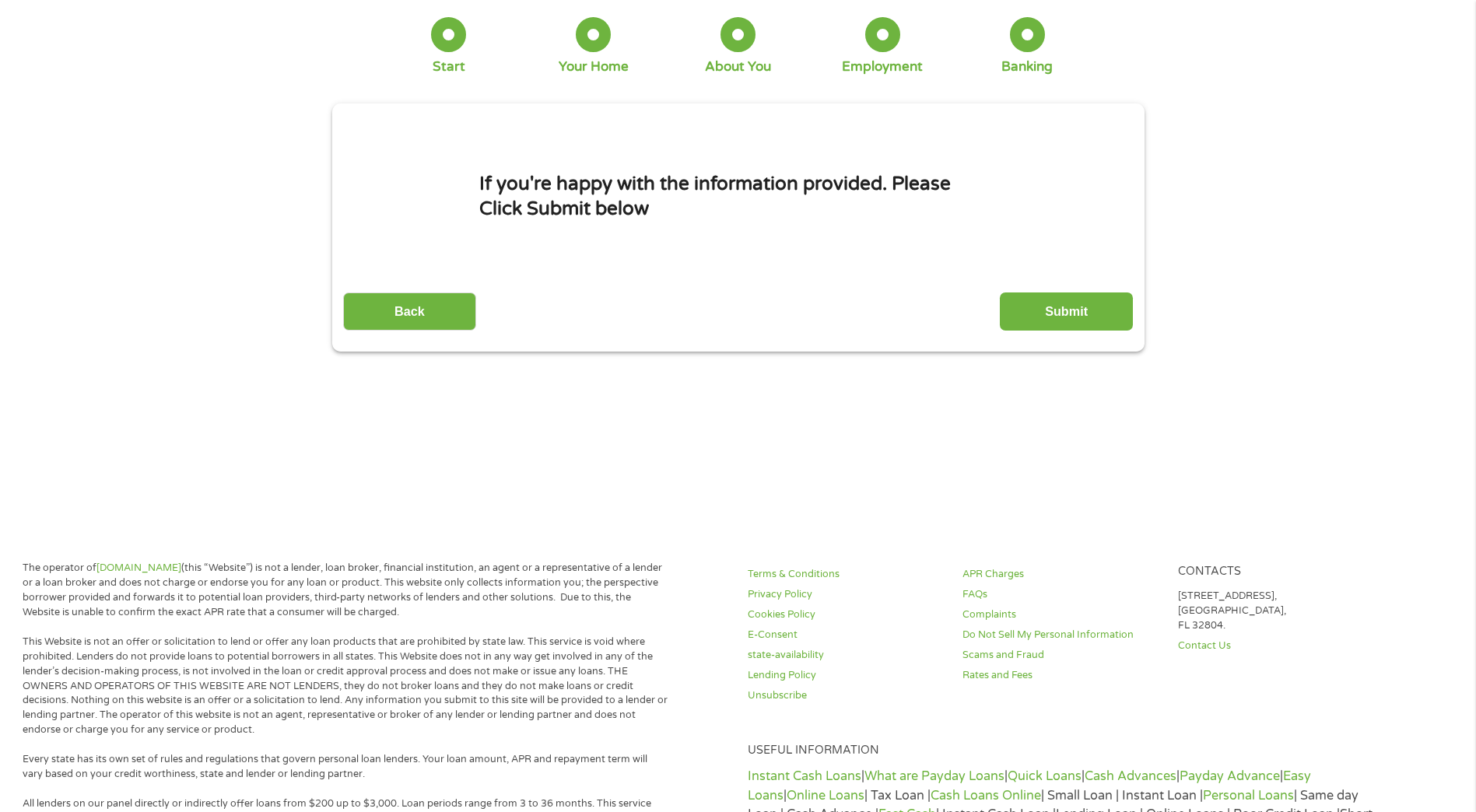
scroll to position [0, 0]
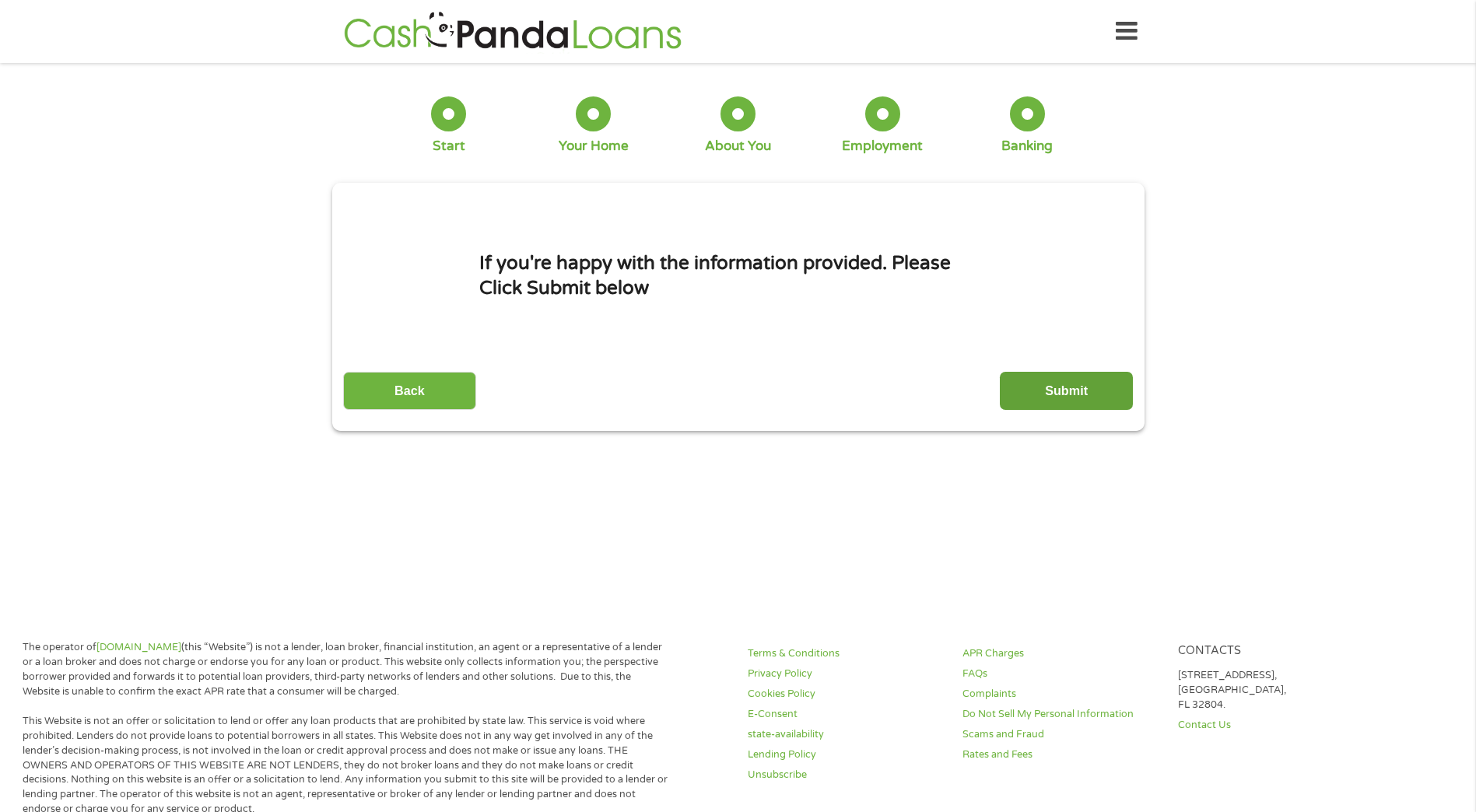
click at [1052, 395] on input "Submit" at bounding box center [1066, 390] width 133 height 38
